Goal: Check status: Check status

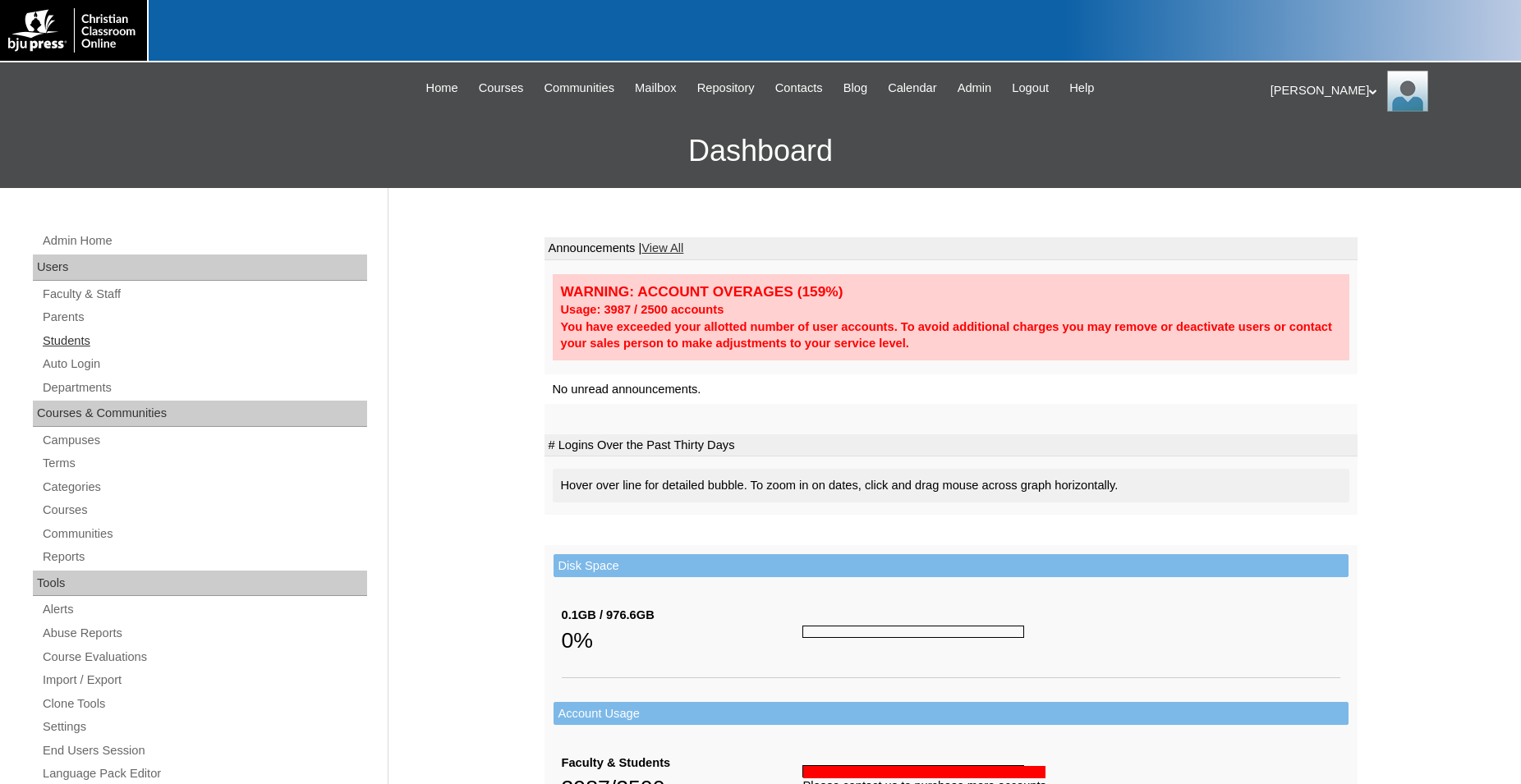
click at [78, 343] on link "Students" at bounding box center [203, 341] width 326 height 21
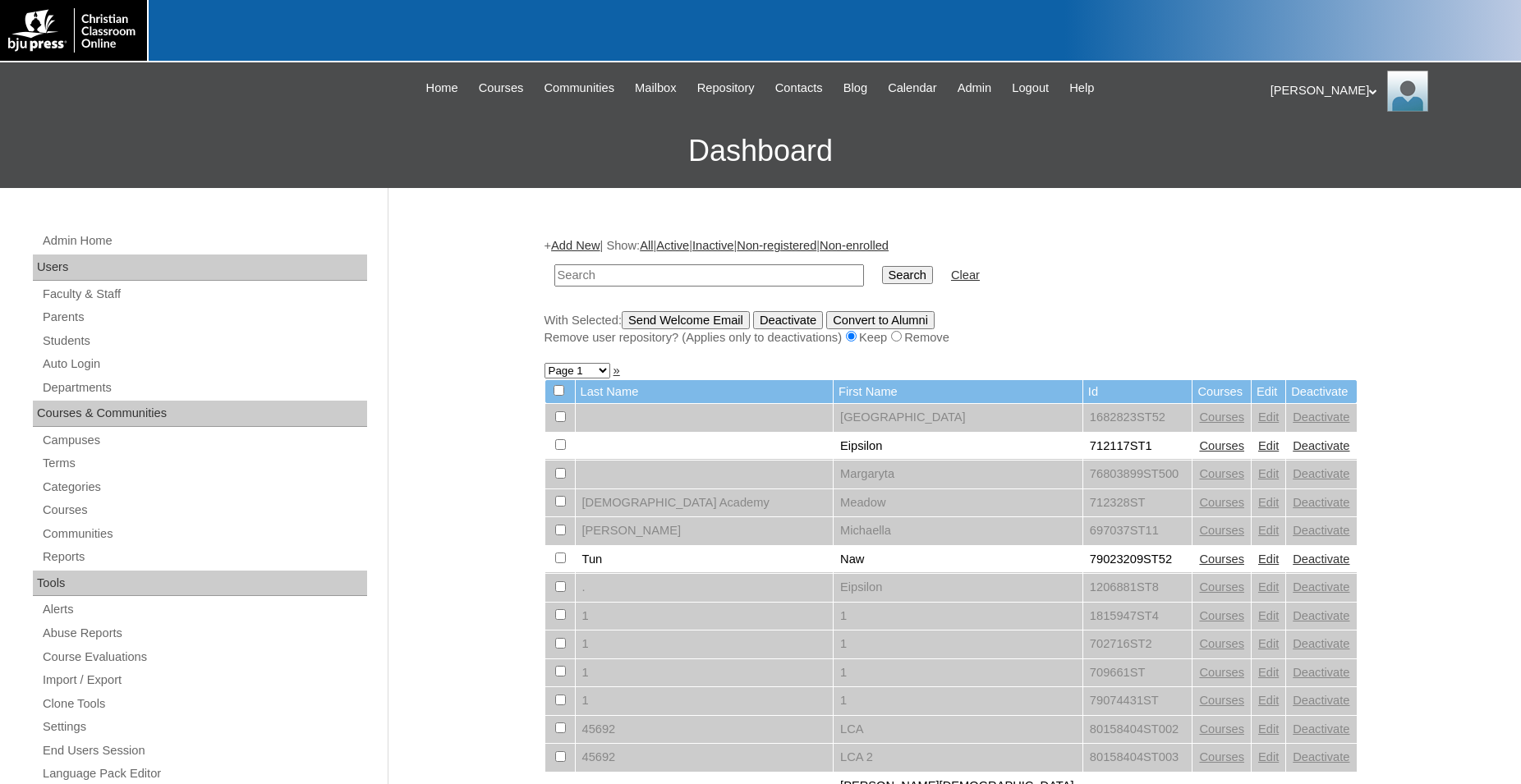
click at [699, 271] on input "text" at bounding box center [708, 275] width 310 height 22
type input "500054919"
click at [882, 266] on input "Search" at bounding box center [907, 275] width 51 height 18
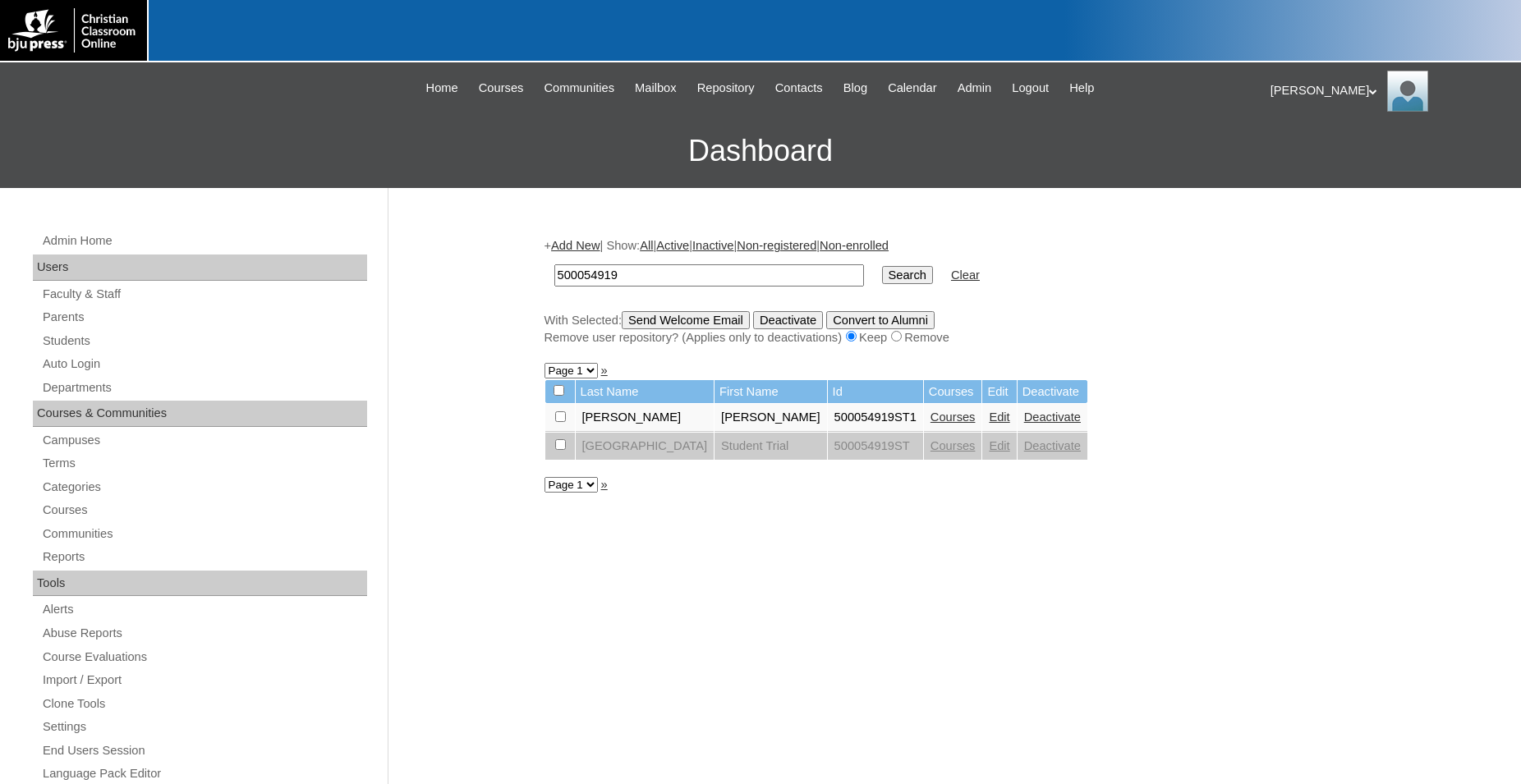
click at [930, 424] on link "Courses" at bounding box center [953, 417] width 45 height 13
